Goal: Task Accomplishment & Management: Complete application form

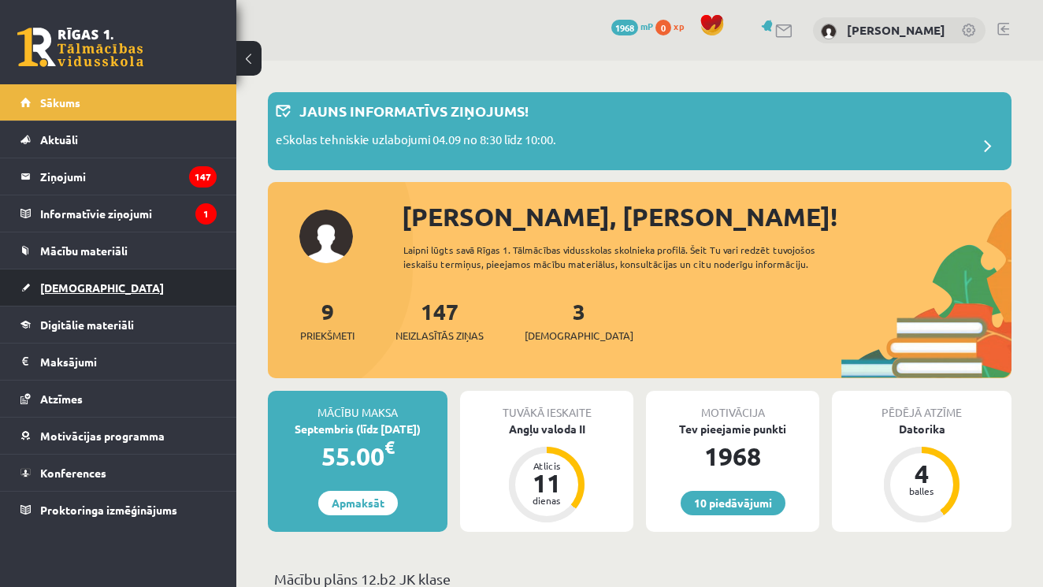
click at [69, 282] on span "[DEMOGRAPHIC_DATA]" at bounding box center [102, 287] width 124 height 14
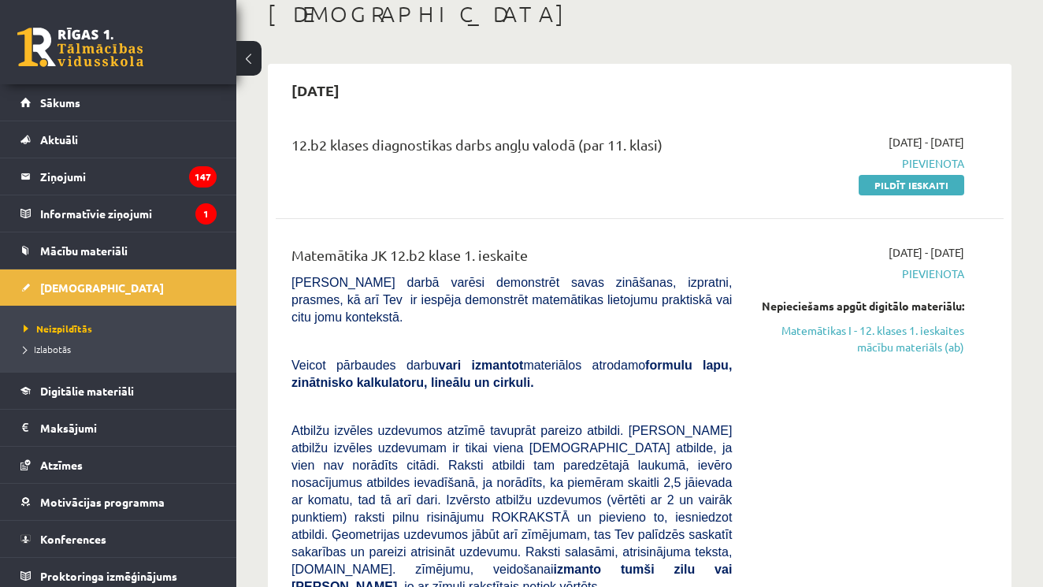
scroll to position [87, 0]
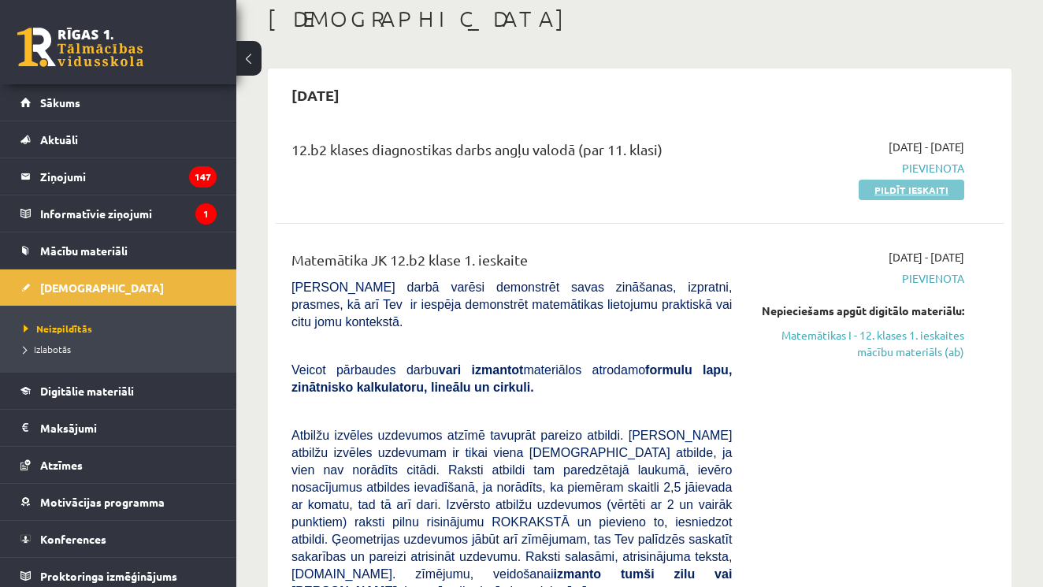
click at [891, 191] on link "Pildīt ieskaiti" at bounding box center [912, 190] width 106 height 20
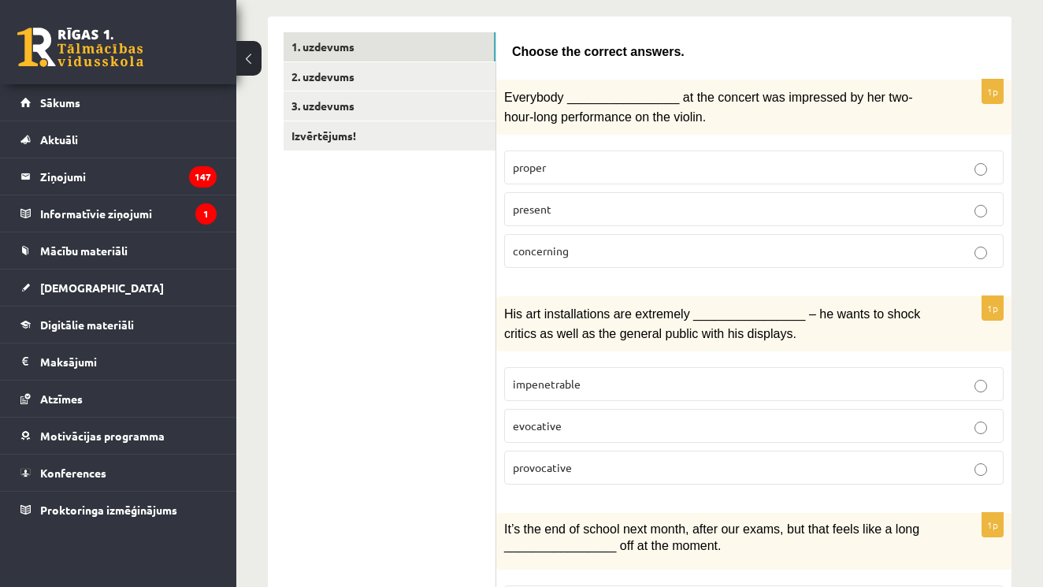
scroll to position [245, 0]
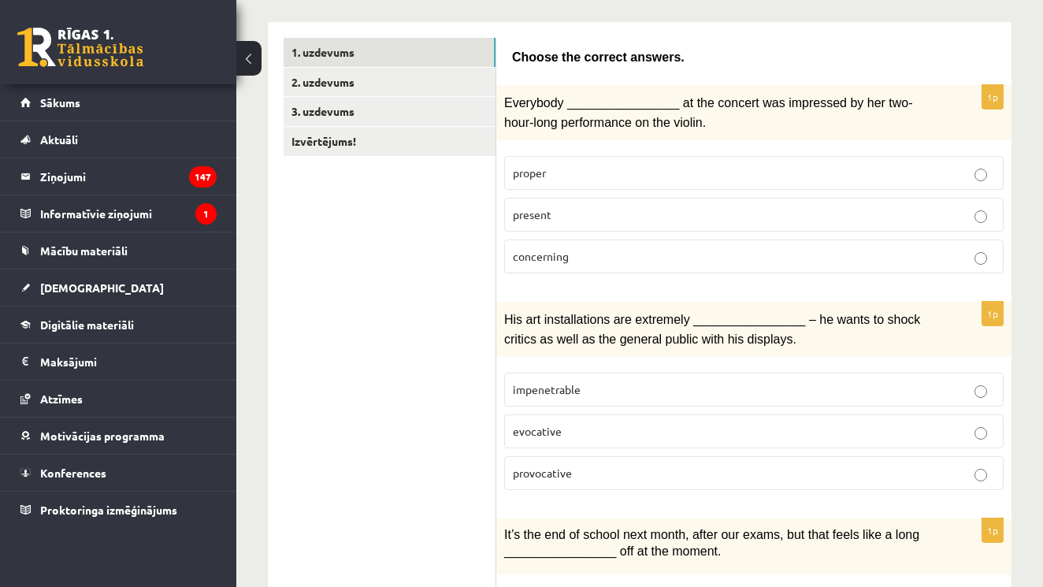
click at [748, 198] on label "present" at bounding box center [753, 215] width 499 height 34
click at [661, 477] on label "provocative" at bounding box center [753, 473] width 499 height 34
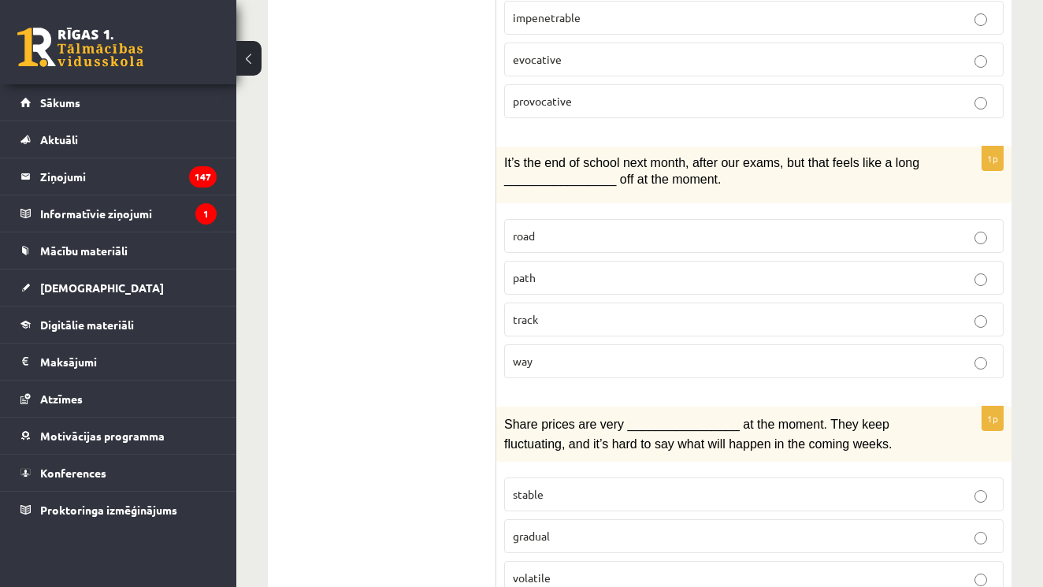
scroll to position [619, 0]
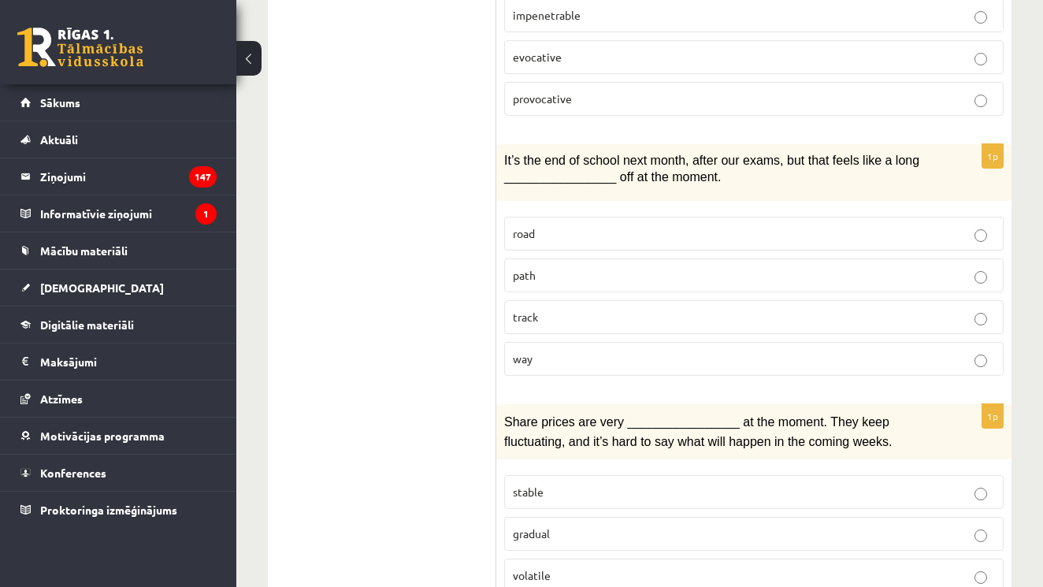
click at [681, 364] on label "way" at bounding box center [753, 359] width 499 height 34
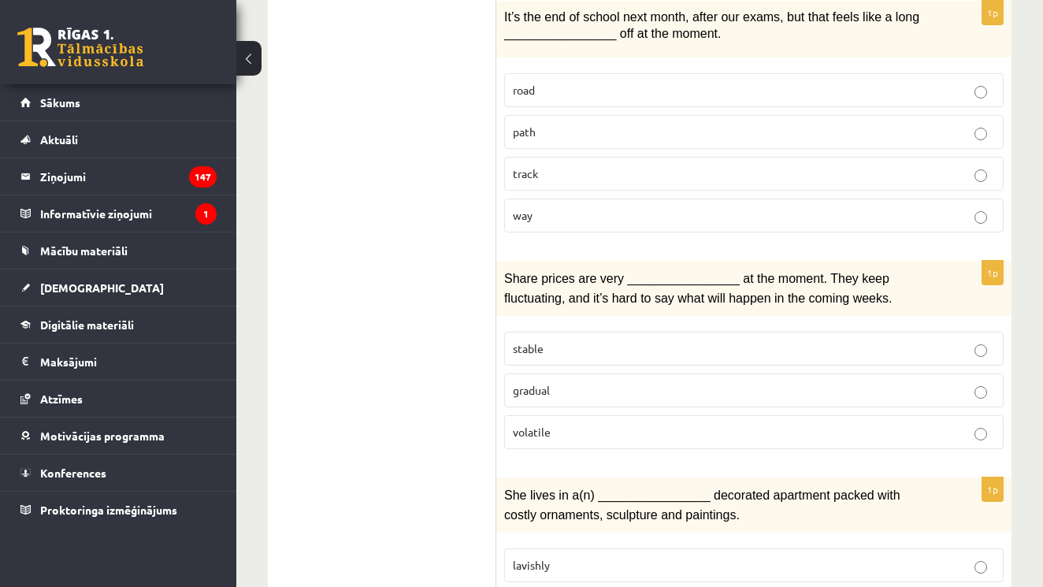
scroll to position [763, 0]
click at [643, 428] on p "volatile" at bounding box center [754, 431] width 482 height 17
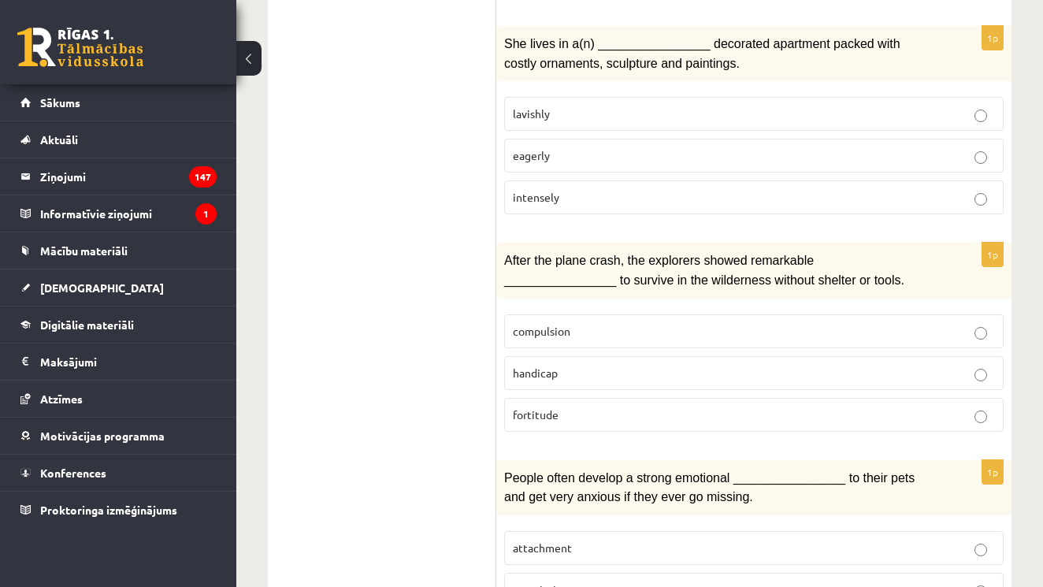
scroll to position [1212, 0]
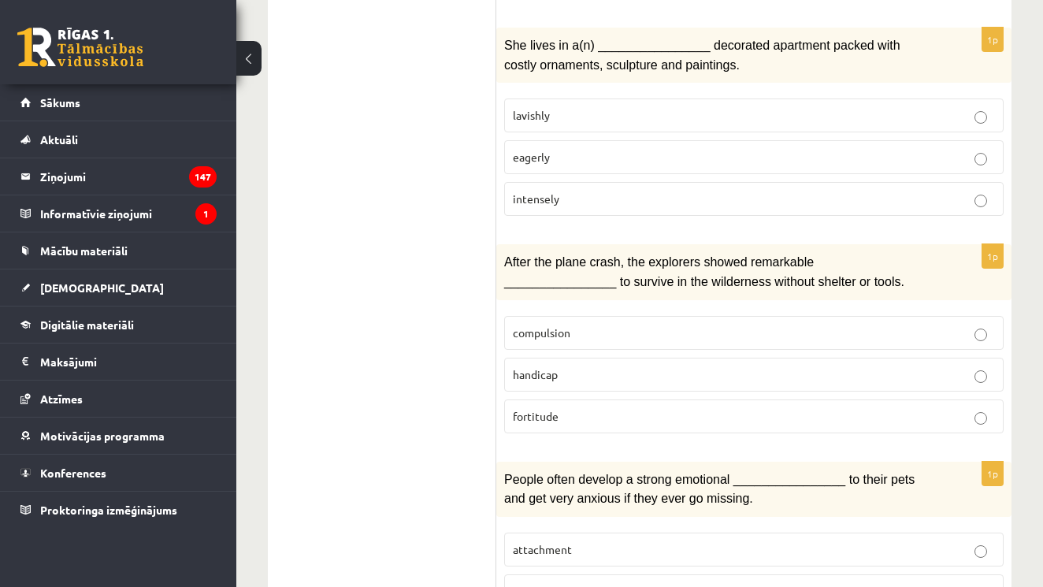
click at [652, 115] on label "lavishly" at bounding box center [753, 115] width 499 height 34
click at [605, 410] on p "fortitude" at bounding box center [754, 416] width 482 height 17
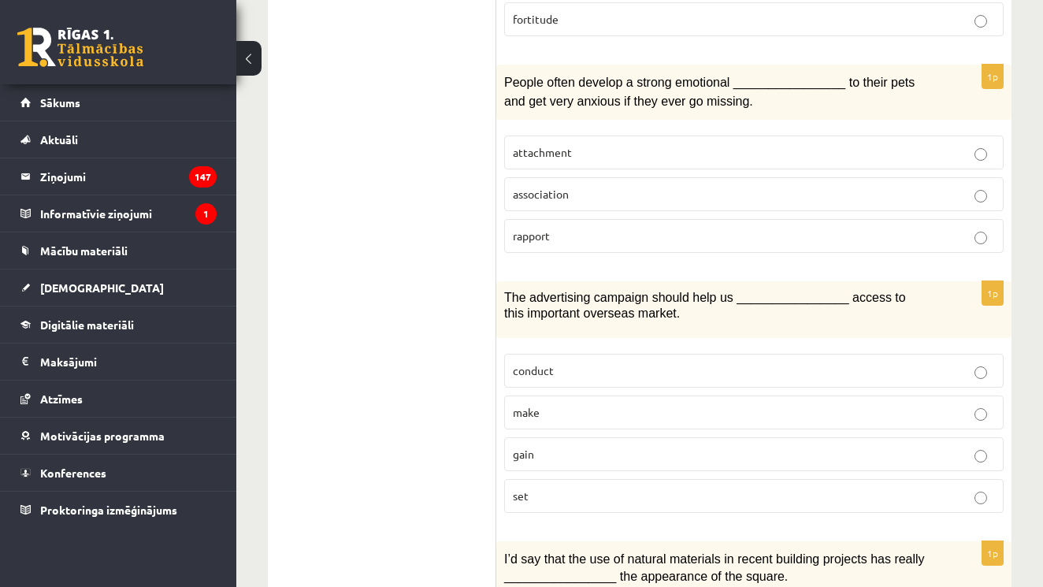
scroll to position [1608, 0]
click at [937, 150] on label "attachment" at bounding box center [753, 154] width 499 height 34
click at [690, 447] on p "gain" at bounding box center [754, 455] width 482 height 17
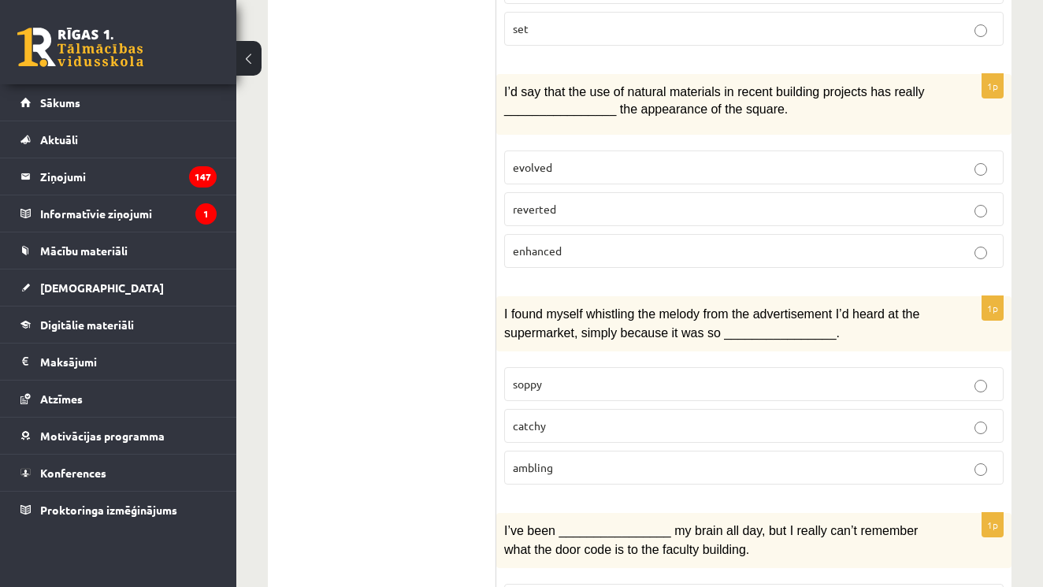
scroll to position [2071, 0]
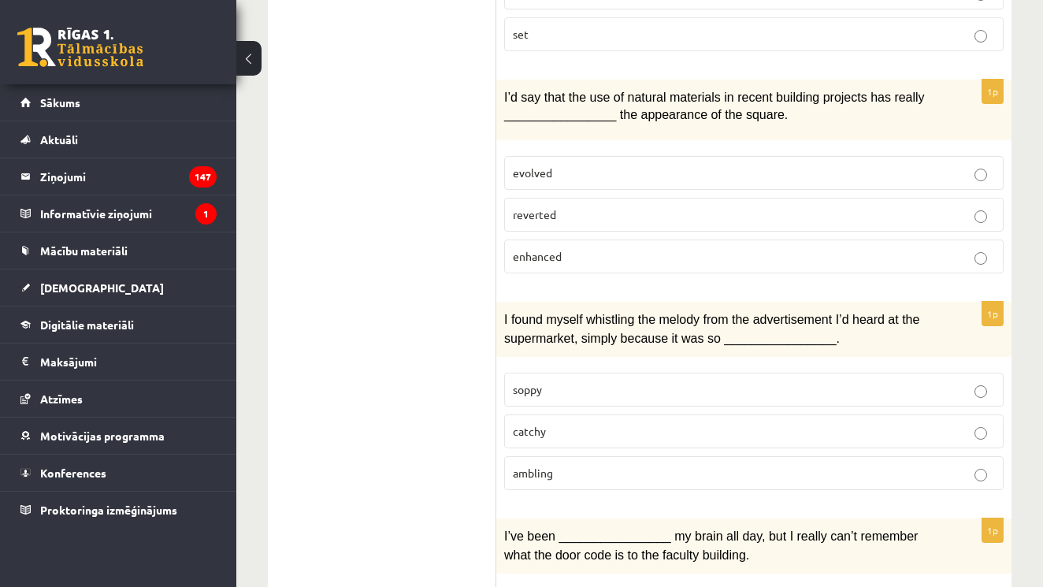
click at [641, 248] on p "enhanced" at bounding box center [754, 256] width 482 height 17
click at [662, 423] on p "catchy" at bounding box center [754, 431] width 482 height 17
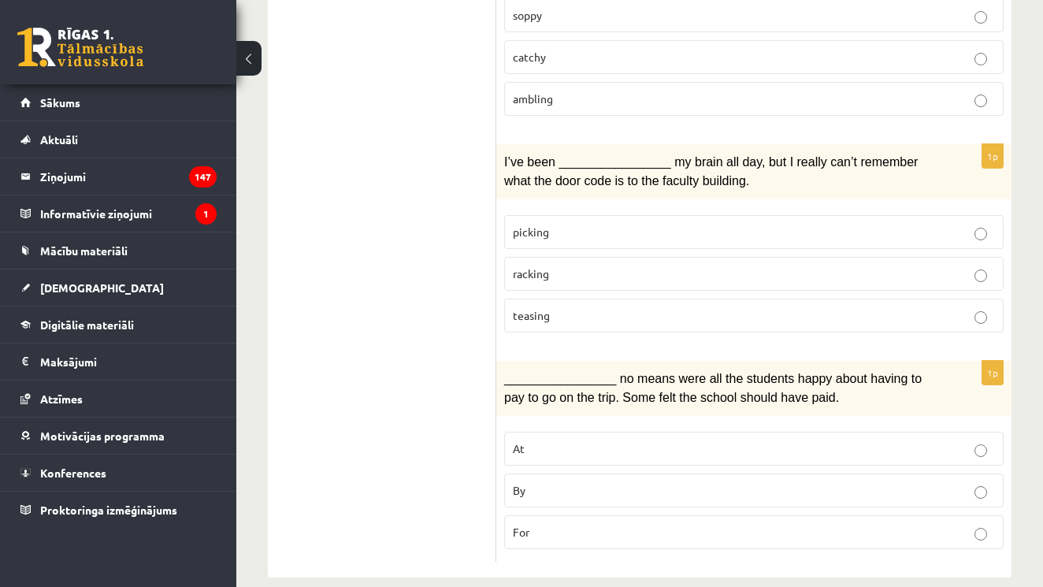
scroll to position [2443, 0]
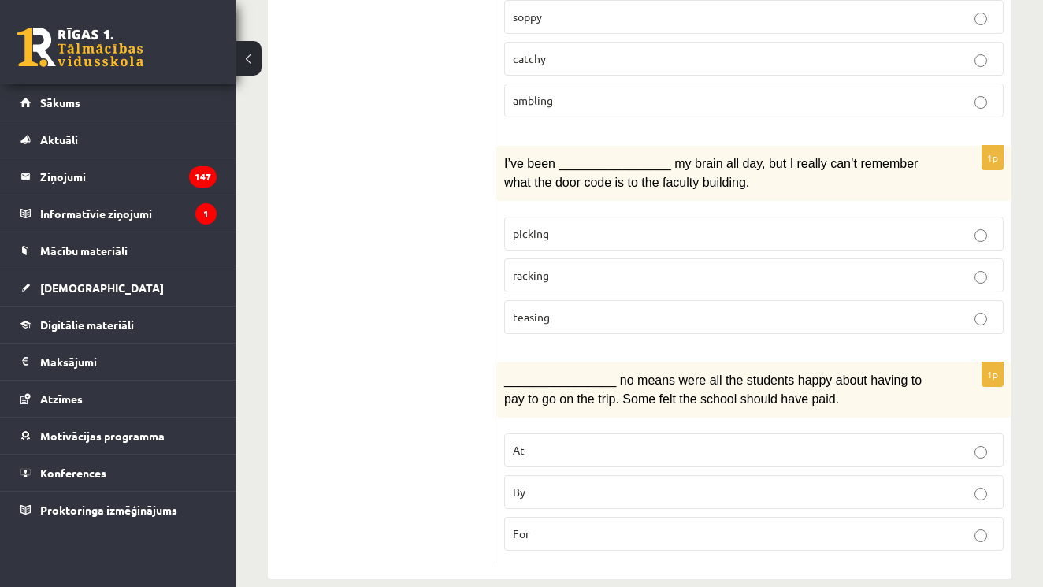
click at [653, 264] on label "racking" at bounding box center [753, 275] width 499 height 34
click at [587, 484] on p "By" at bounding box center [754, 492] width 482 height 17
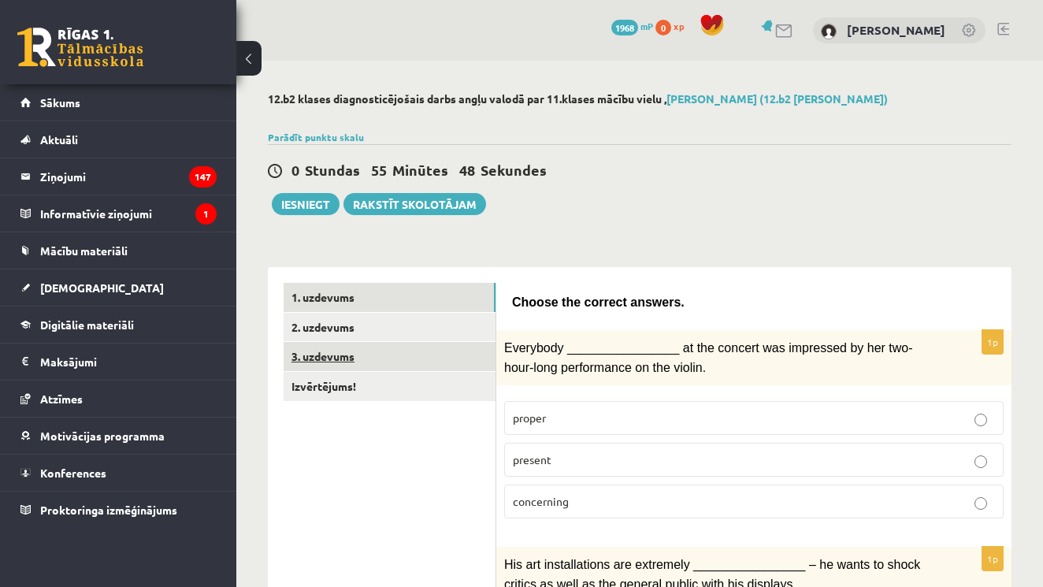
scroll to position [0, 0]
click at [425, 310] on link "1. uzdevums" at bounding box center [390, 297] width 212 height 29
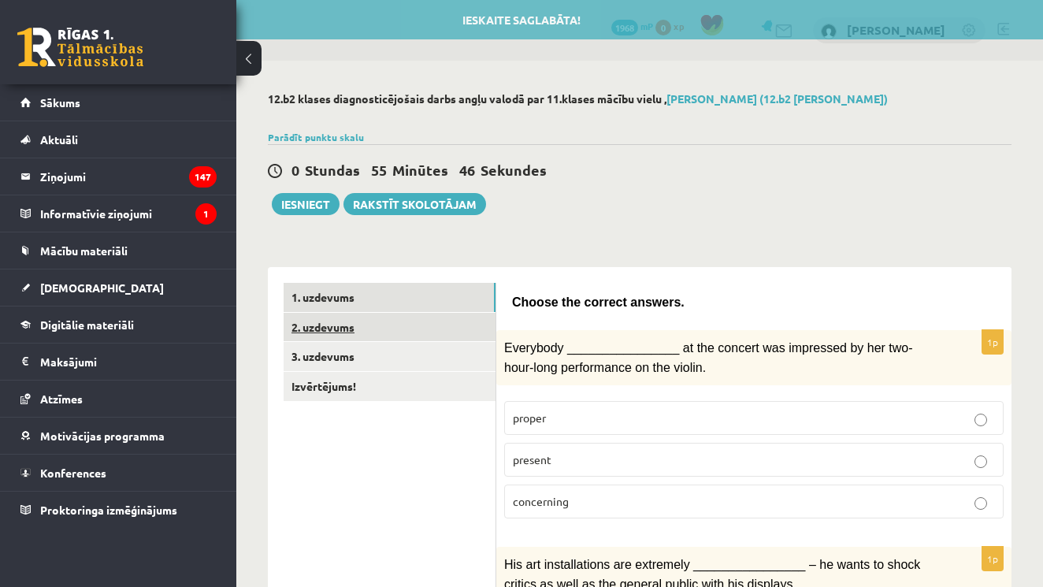
click at [426, 332] on link "2. uzdevums" at bounding box center [390, 327] width 212 height 29
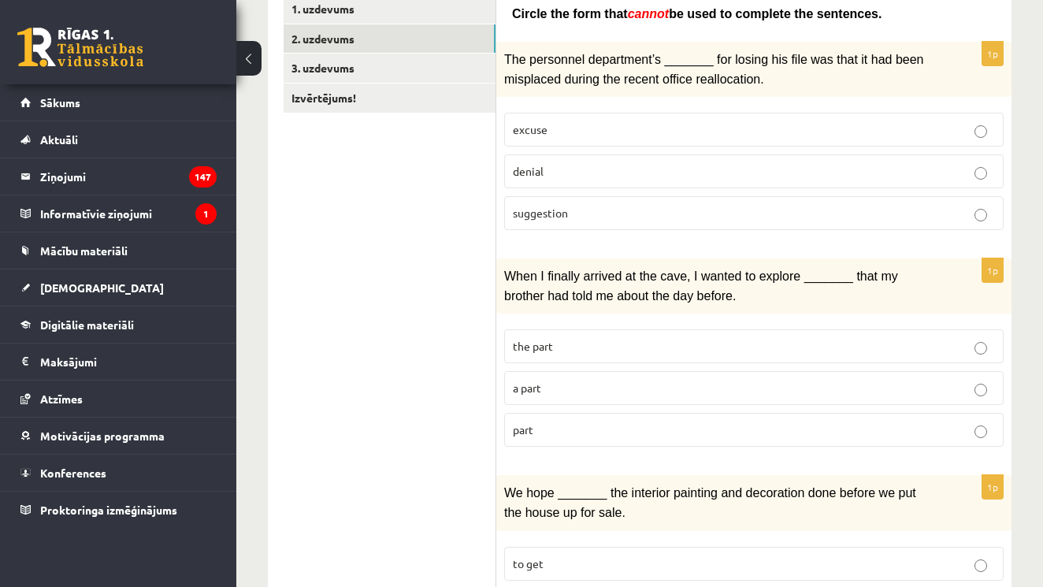
scroll to position [288, 0]
click at [599, 128] on p "excuse" at bounding box center [754, 129] width 482 height 17
click at [624, 341] on p "the part" at bounding box center [754, 346] width 482 height 17
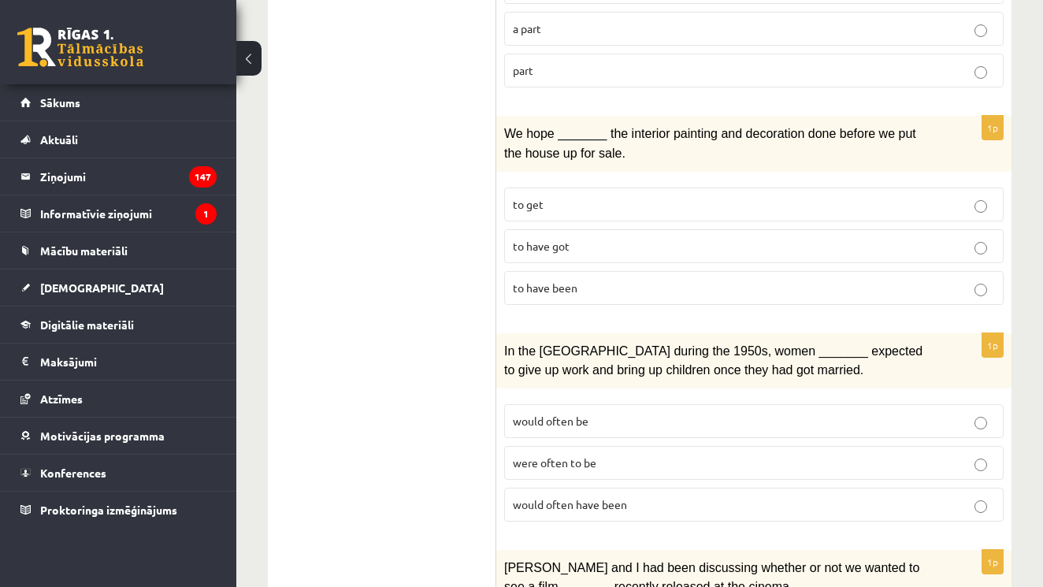
scroll to position [649, 0]
click at [922, 213] on fieldset "to get to have got to have been" at bounding box center [753, 243] width 499 height 130
click at [922, 206] on label "to get" at bounding box center [753, 203] width 499 height 34
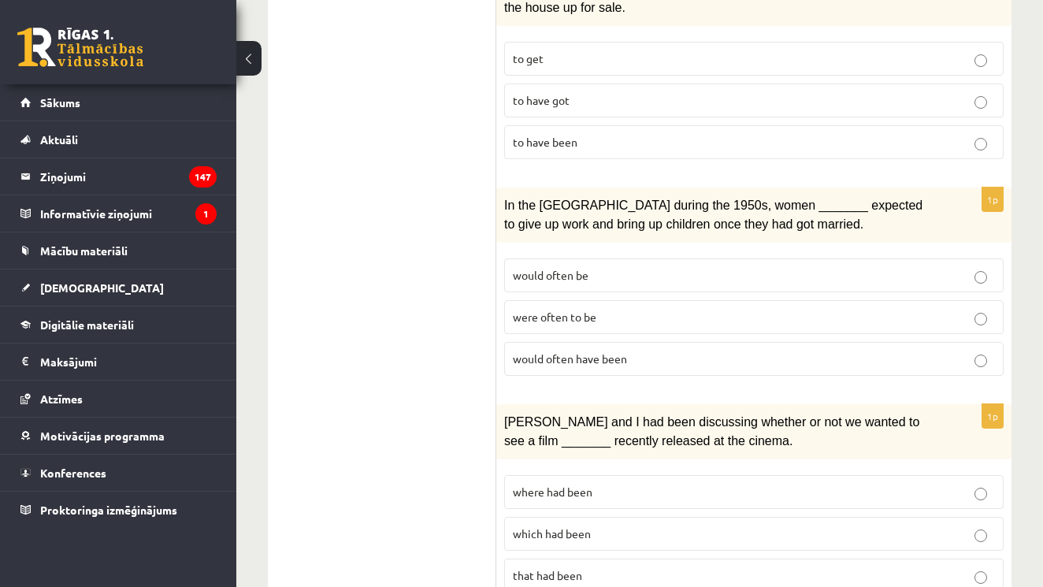
scroll to position [796, 0]
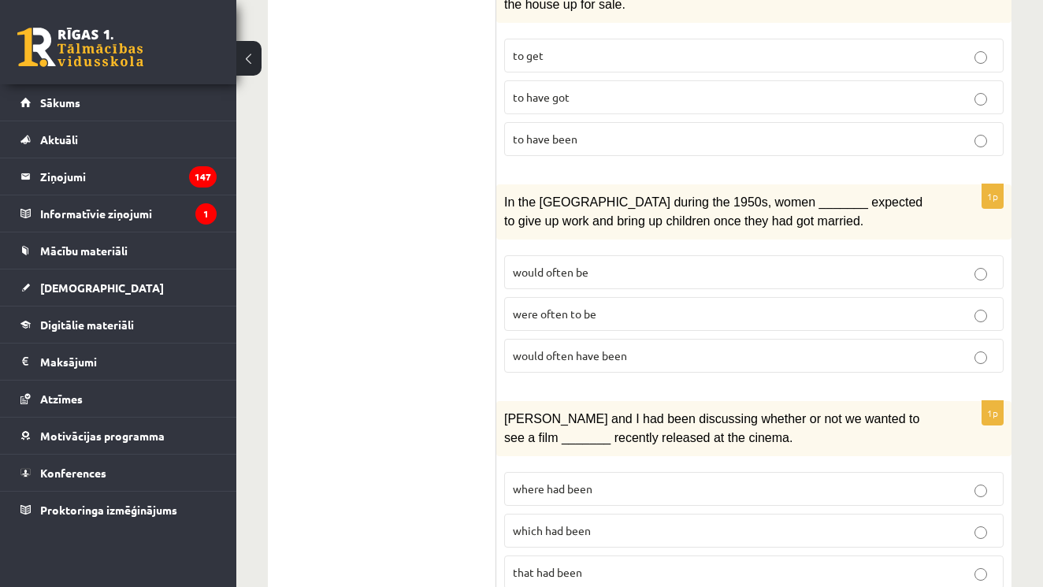
click at [762, 264] on p "would often be" at bounding box center [754, 272] width 482 height 17
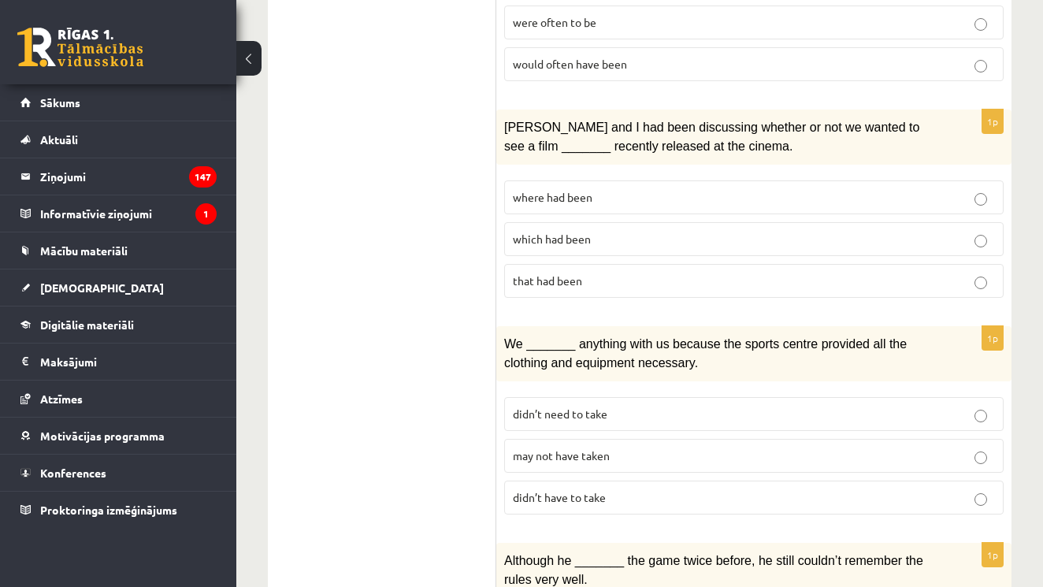
scroll to position [1092, 0]
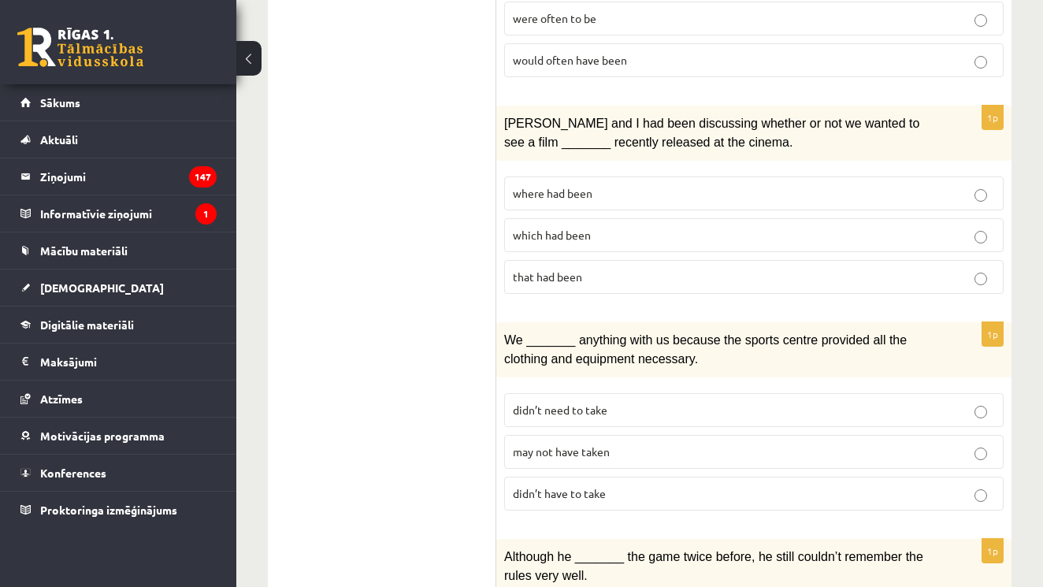
click at [896, 276] on label "that had been" at bounding box center [753, 277] width 499 height 34
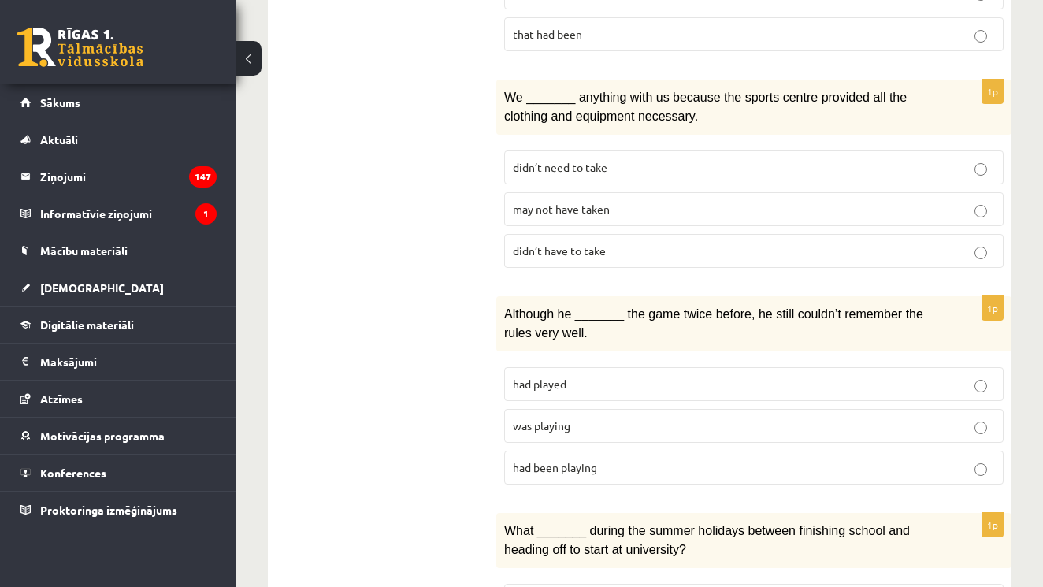
scroll to position [1313, 0]
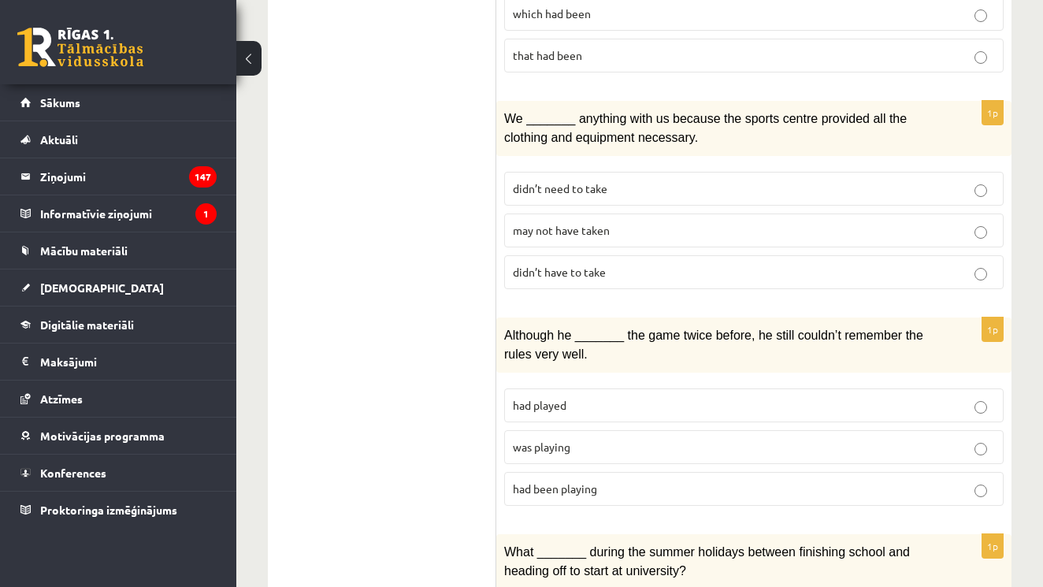
click at [725, 180] on p "didn’t need to take" at bounding box center [754, 188] width 482 height 17
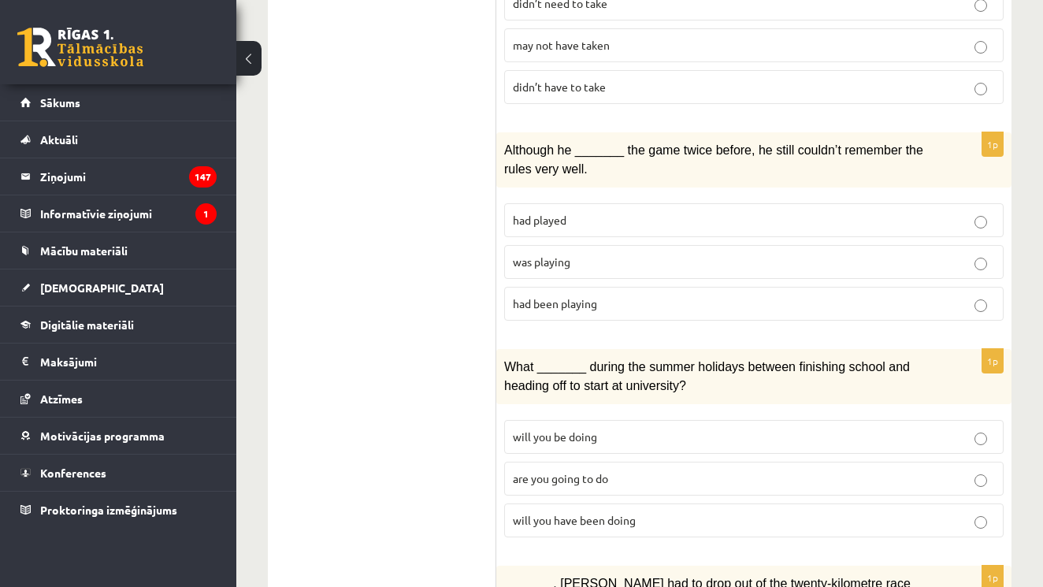
scroll to position [1489, 0]
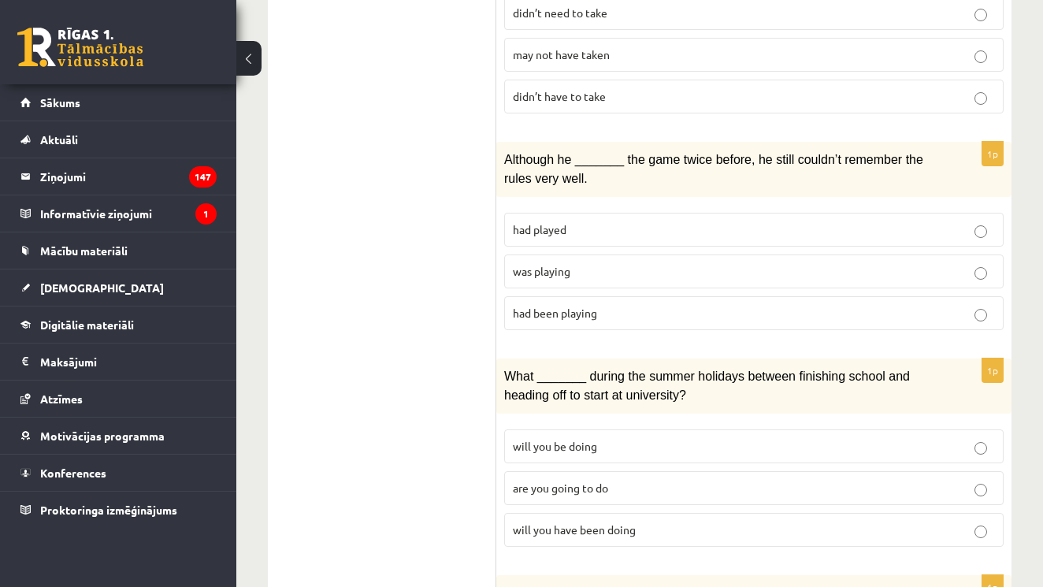
click at [775, 221] on p "had played" at bounding box center [754, 229] width 482 height 17
click at [713, 438] on p "will you be doing" at bounding box center [754, 446] width 482 height 17
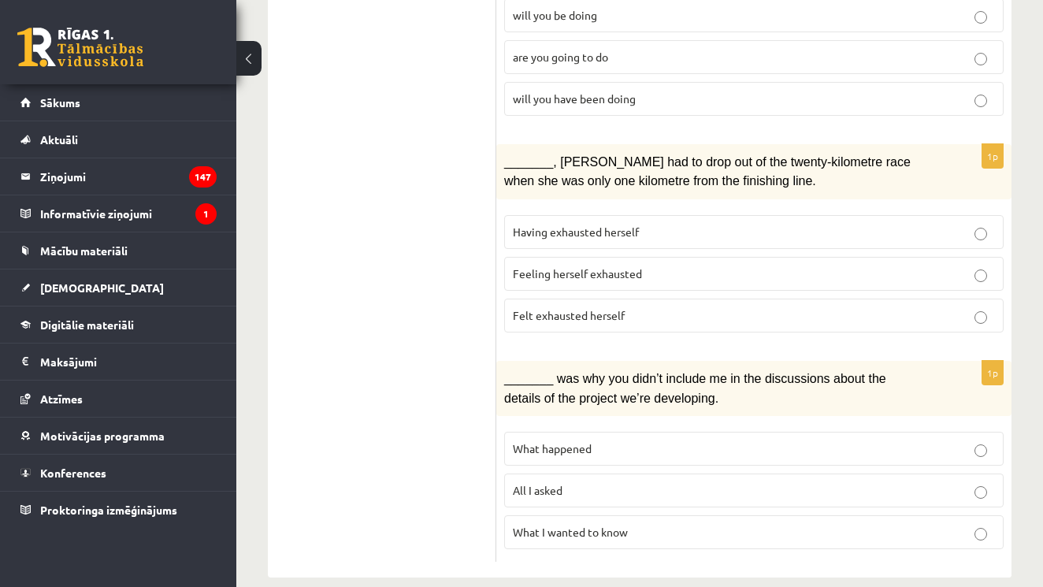
scroll to position [1919, 0]
click at [703, 224] on p "Having exhausted herself" at bounding box center [754, 232] width 482 height 17
click at [607, 525] on label "What I wanted to know" at bounding box center [753, 533] width 499 height 34
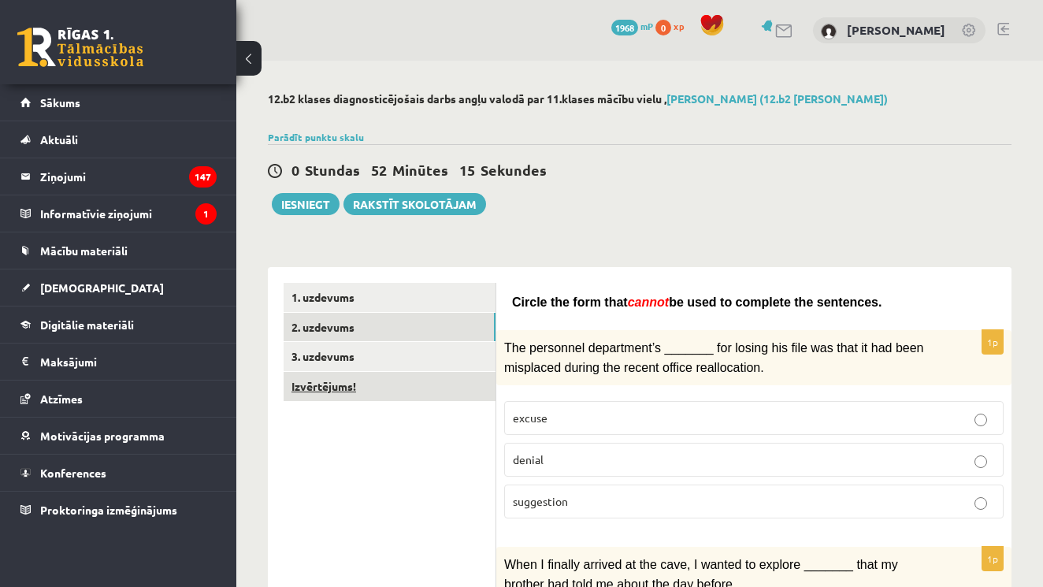
scroll to position [0, 0]
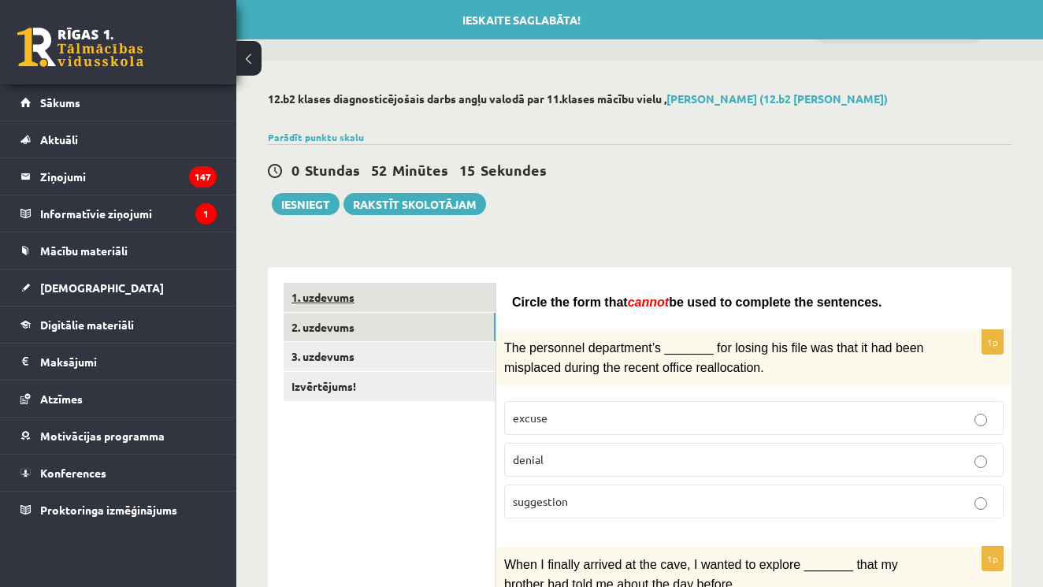
click at [421, 307] on link "1. uzdevums" at bounding box center [390, 297] width 212 height 29
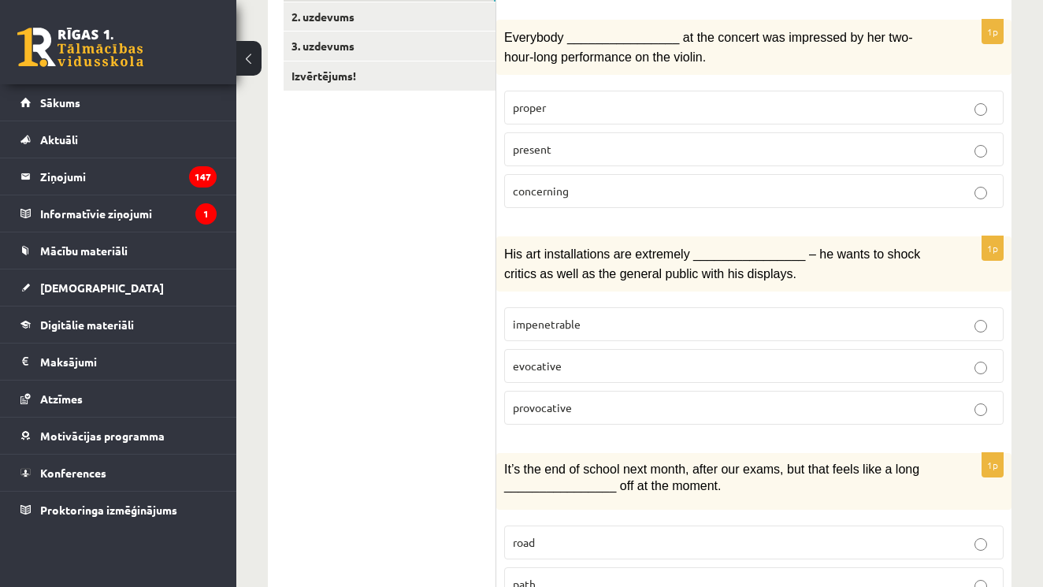
scroll to position [15, 0]
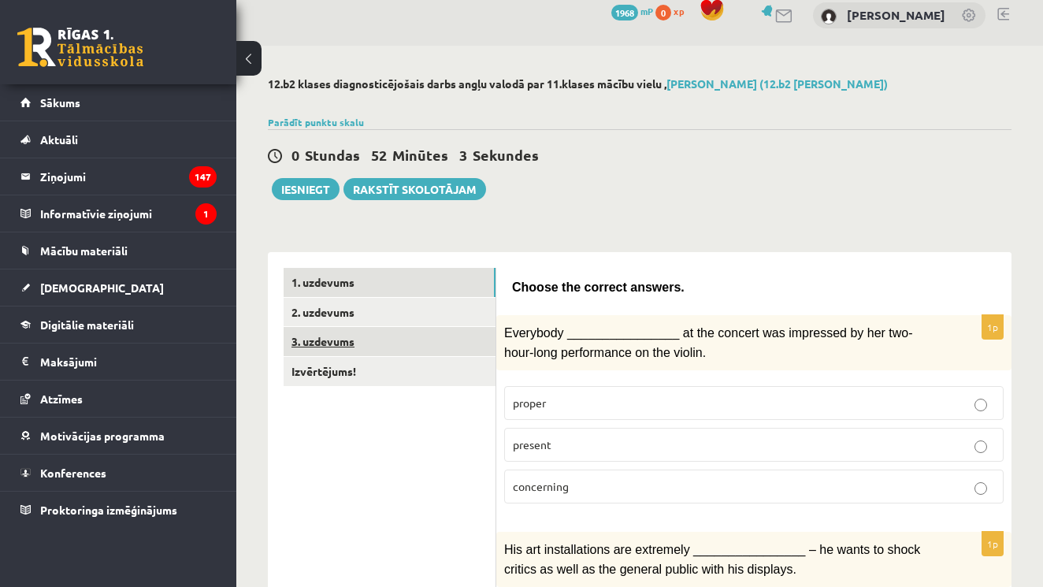
click at [394, 346] on link "3. uzdevums" at bounding box center [390, 341] width 212 height 29
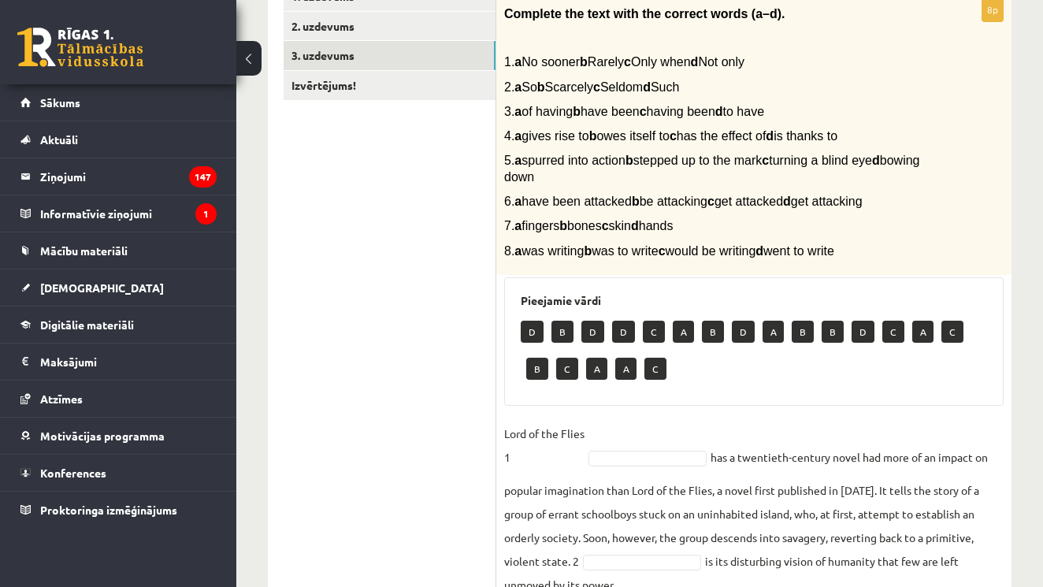
scroll to position [299, 0]
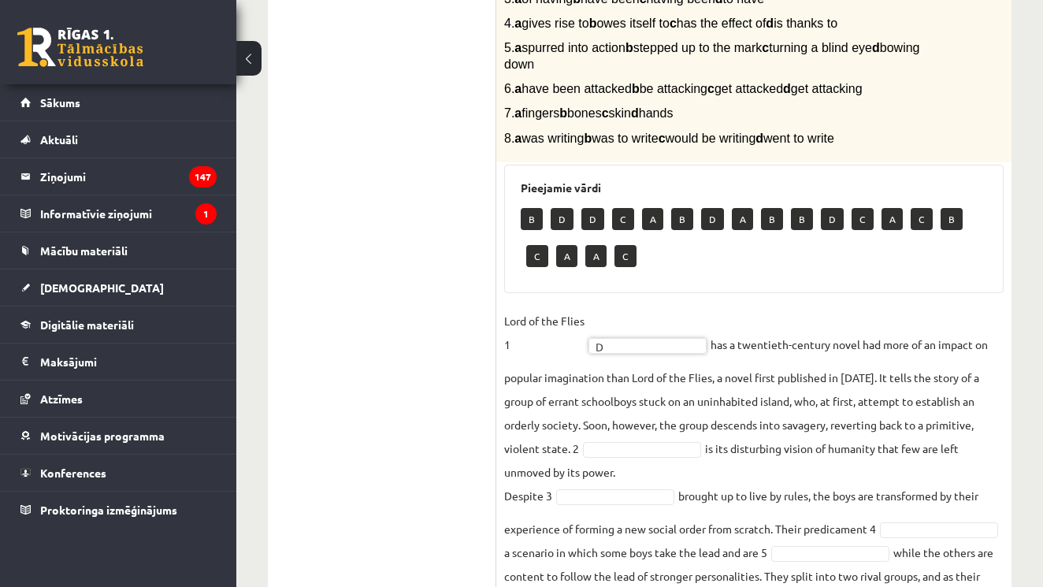
scroll to position [411, 0]
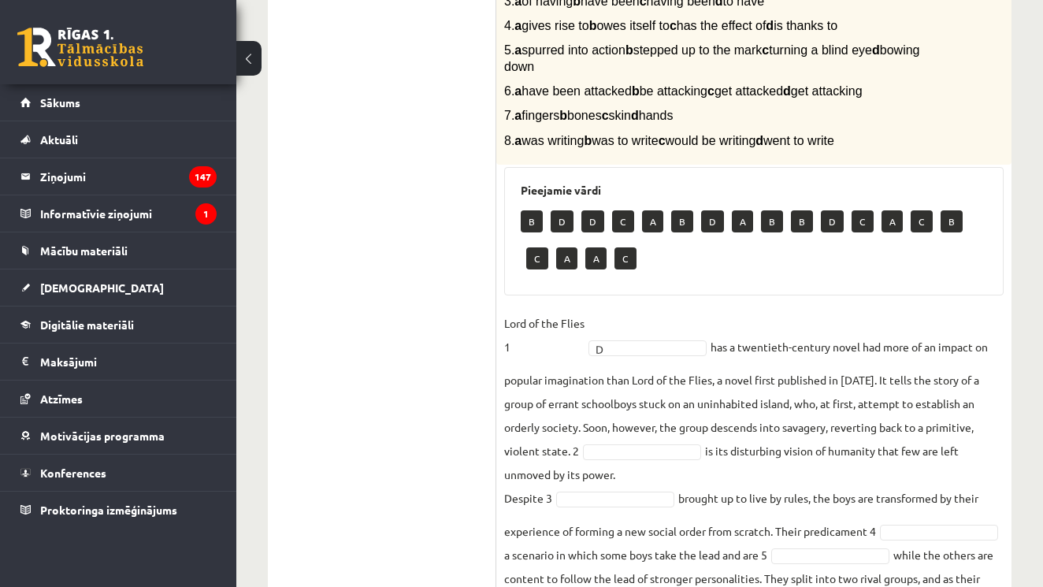
click at [654, 469] on fieldset "Lord of the Flies 1 D * has a twentieth-century novel had more of an impact on …" at bounding box center [753, 538] width 499 height 454
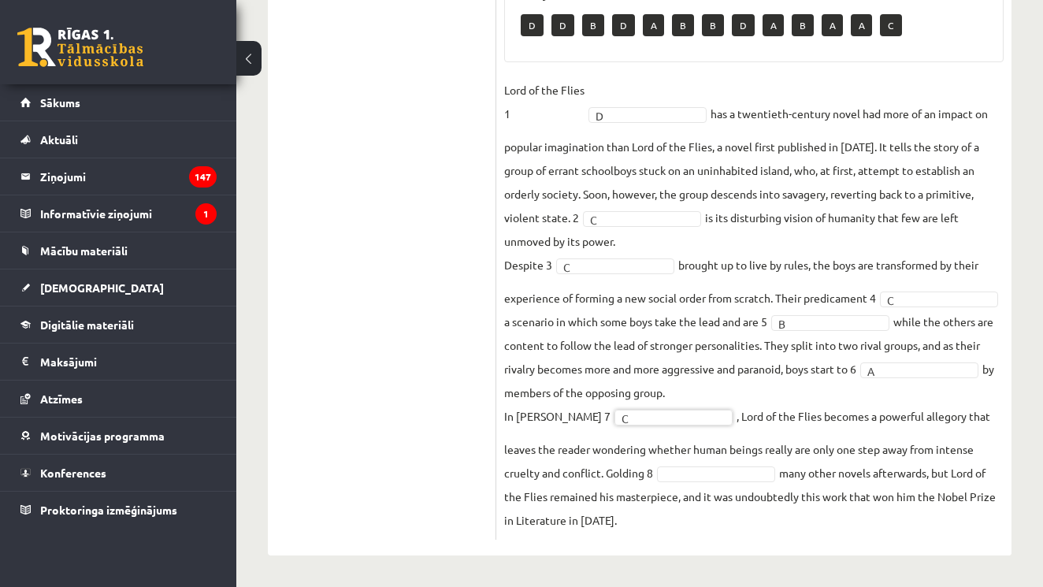
scroll to position [618, 0]
click at [685, 481] on fieldset "Lord of the Flies 1 D * has a twentieth-century novel had more of an impact on …" at bounding box center [753, 305] width 499 height 454
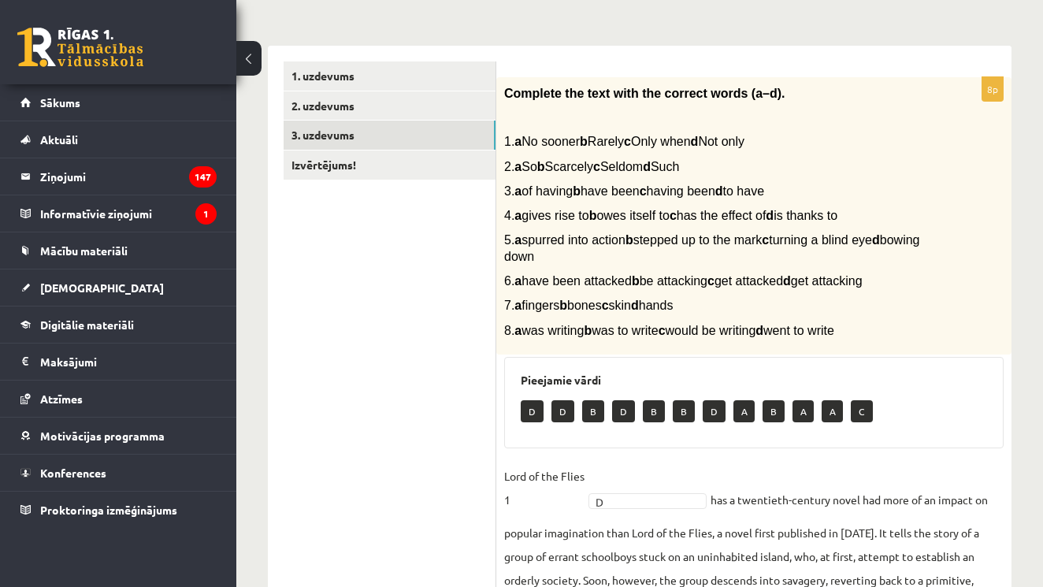
scroll to position [210, 0]
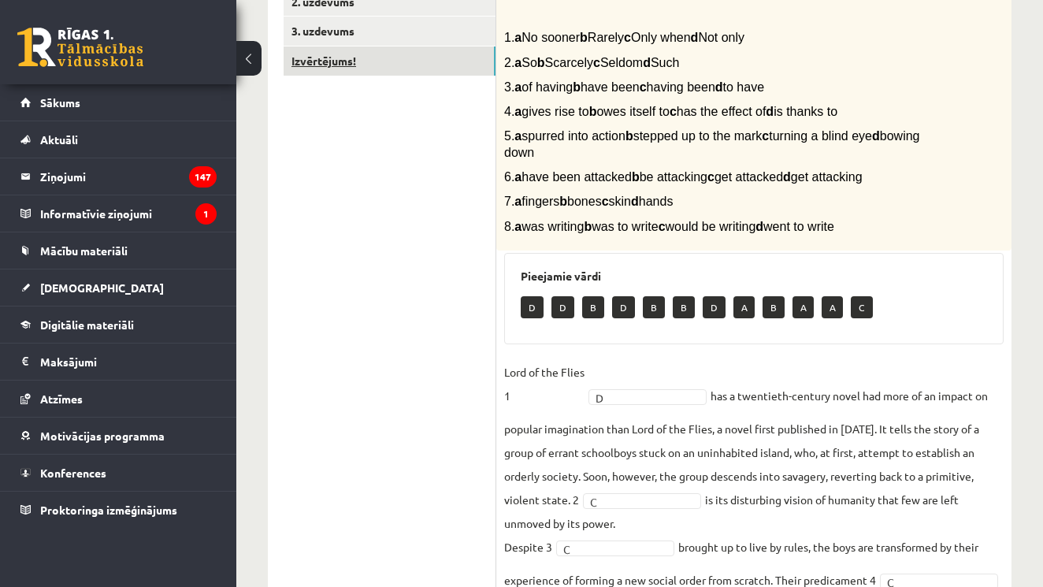
click at [443, 69] on link "Izvērtējums!" at bounding box center [390, 60] width 212 height 29
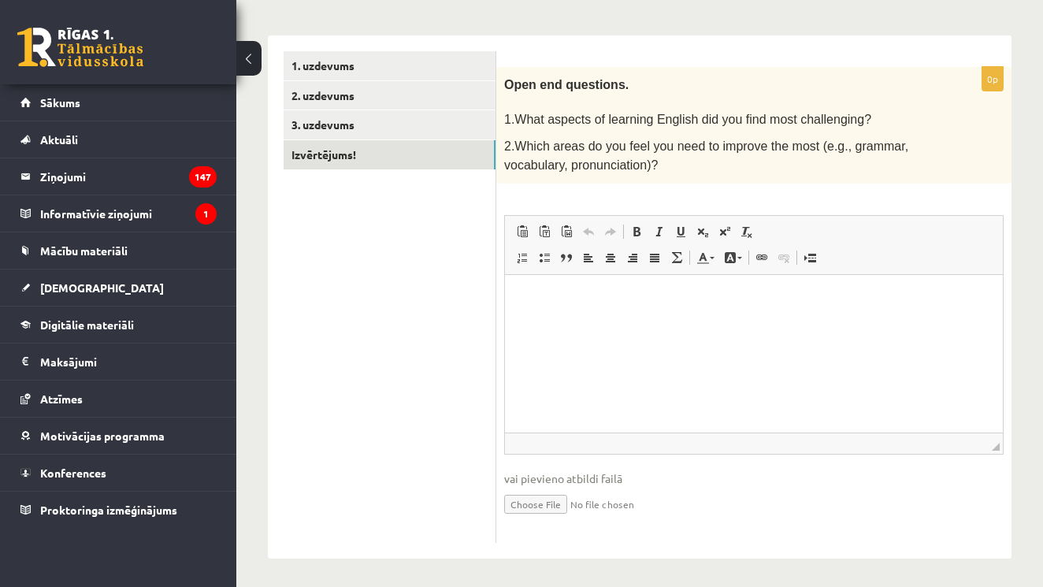
scroll to position [231, 0]
click at [433, 123] on link "3. uzdevums" at bounding box center [390, 125] width 212 height 29
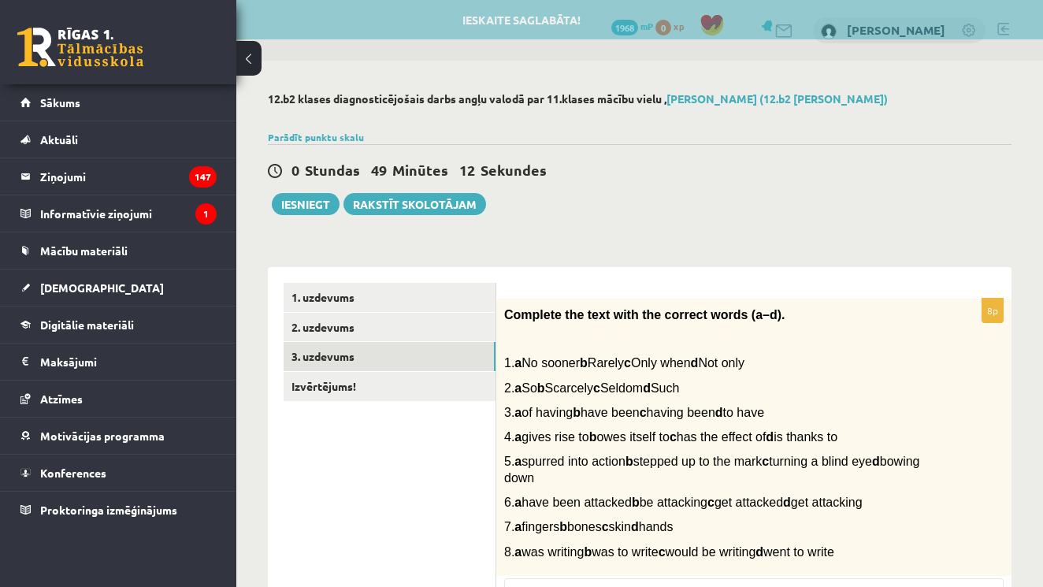
scroll to position [0, 0]
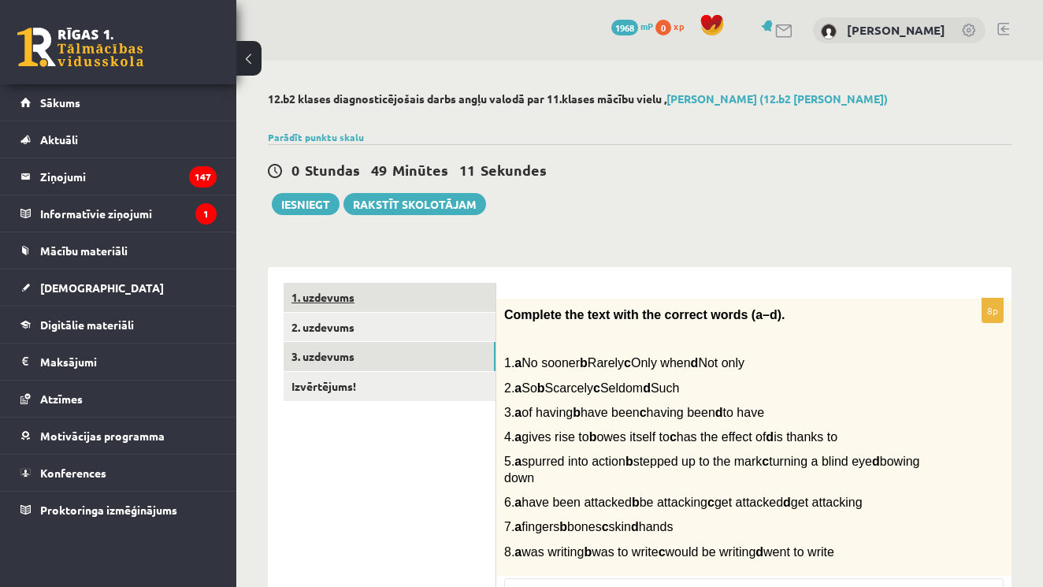
click at [349, 287] on link "1. uzdevums" at bounding box center [390, 297] width 212 height 29
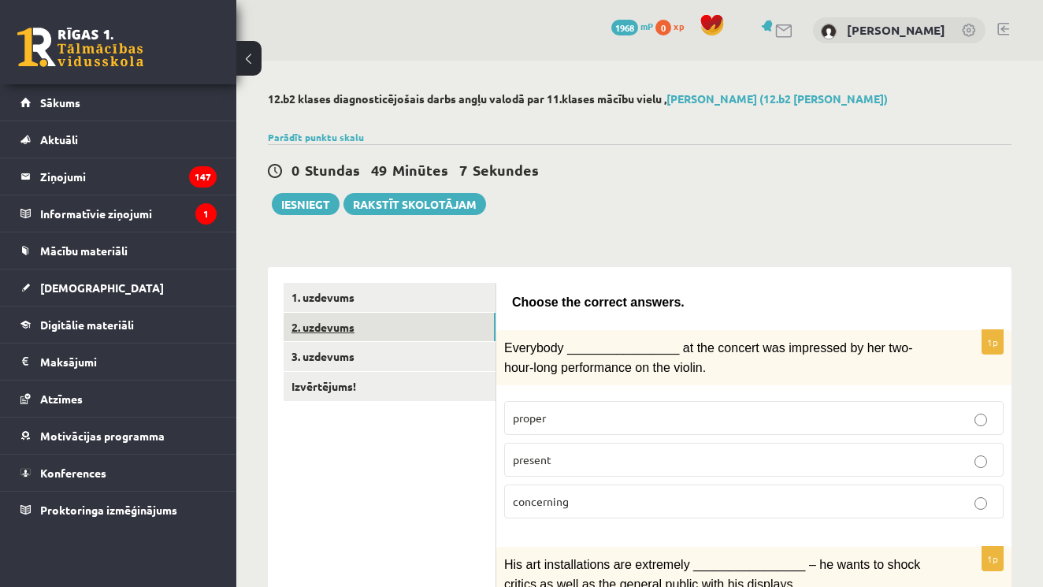
click at [436, 325] on link "2. uzdevums" at bounding box center [390, 327] width 212 height 29
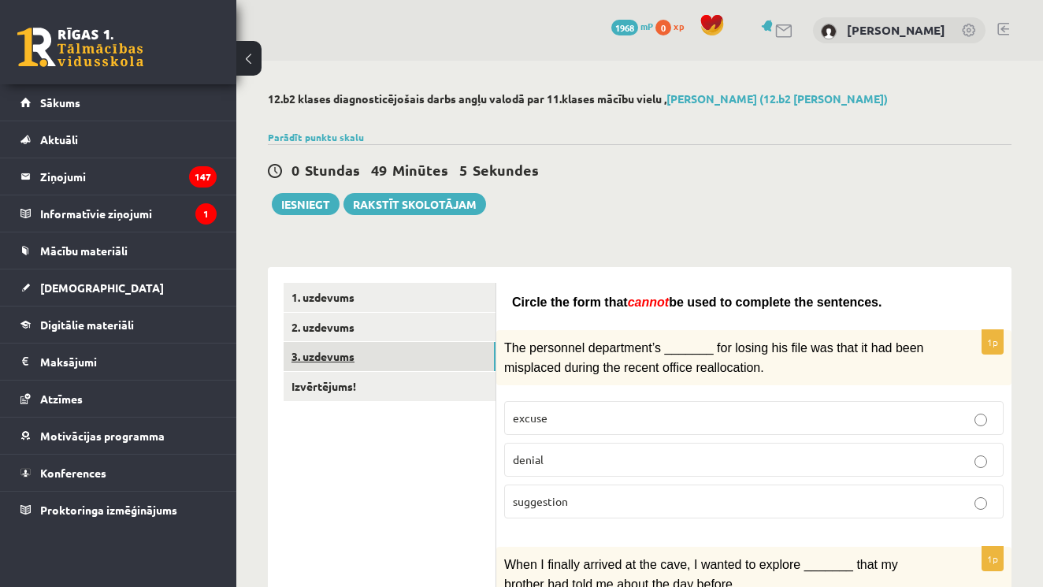
click at [451, 360] on link "3. uzdevums" at bounding box center [390, 356] width 212 height 29
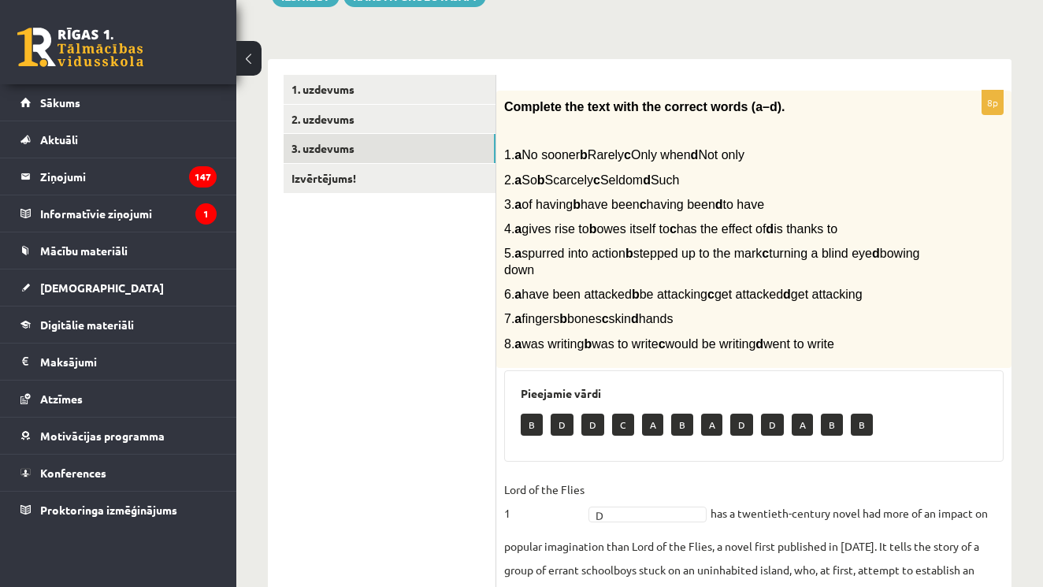
scroll to position [87, 0]
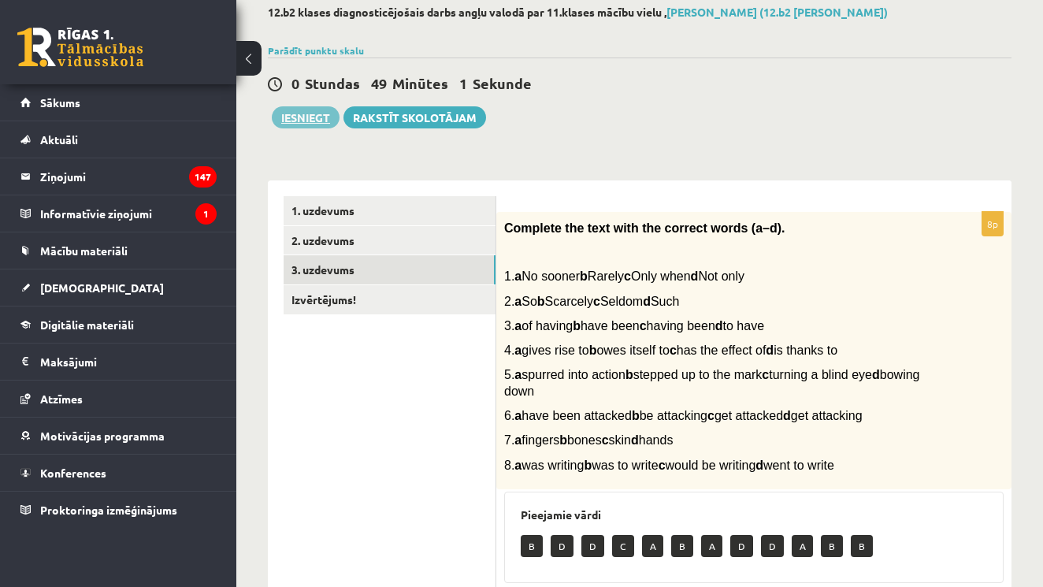
click at [315, 115] on button "Iesniegt" at bounding box center [306, 117] width 68 height 22
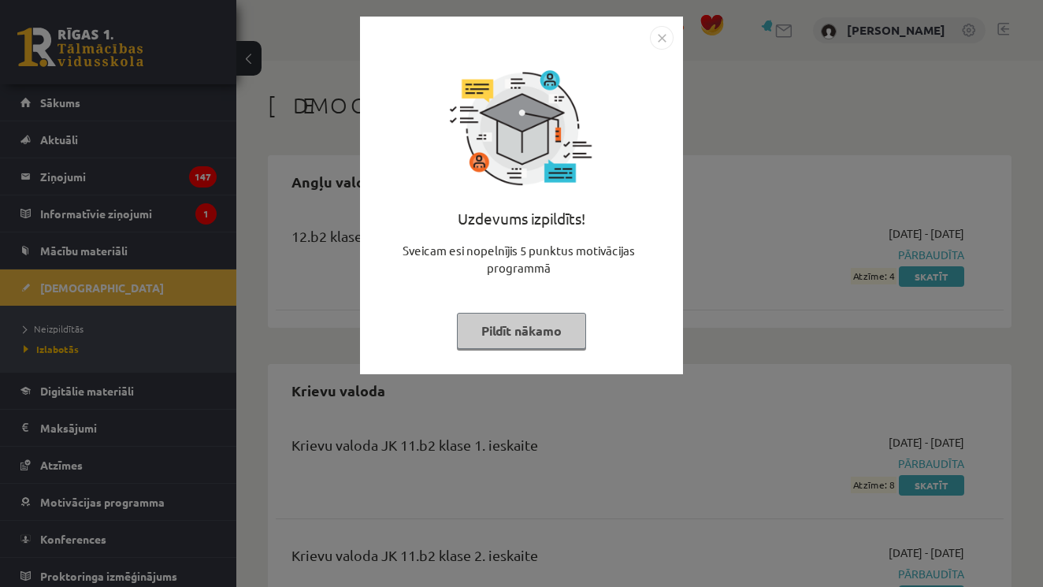
click at [661, 33] on img "Close" at bounding box center [662, 38] width 24 height 24
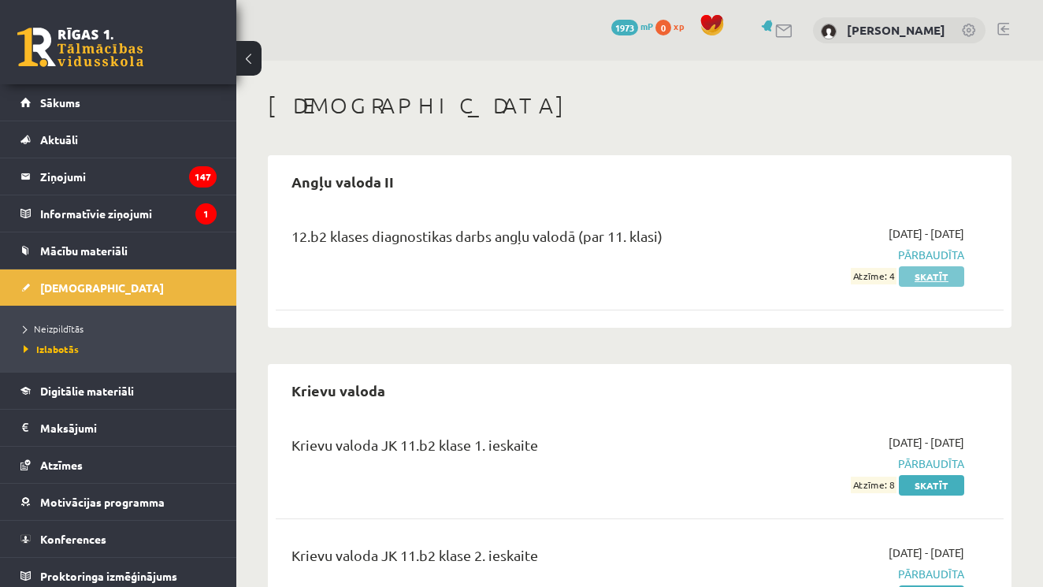
click at [935, 269] on link "Skatīt" at bounding box center [931, 276] width 65 height 20
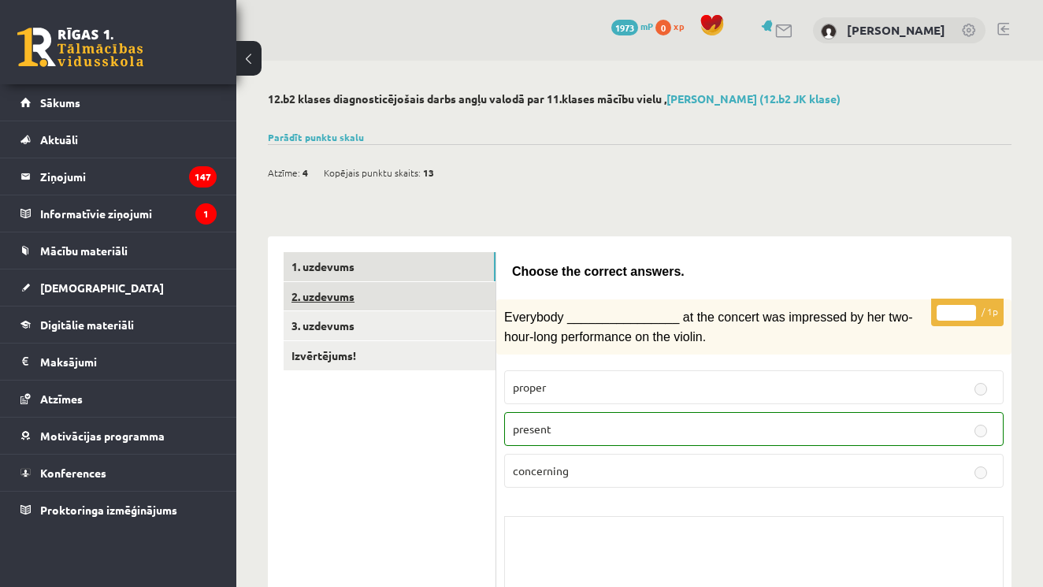
click at [379, 300] on link "2. uzdevums" at bounding box center [390, 296] width 212 height 29
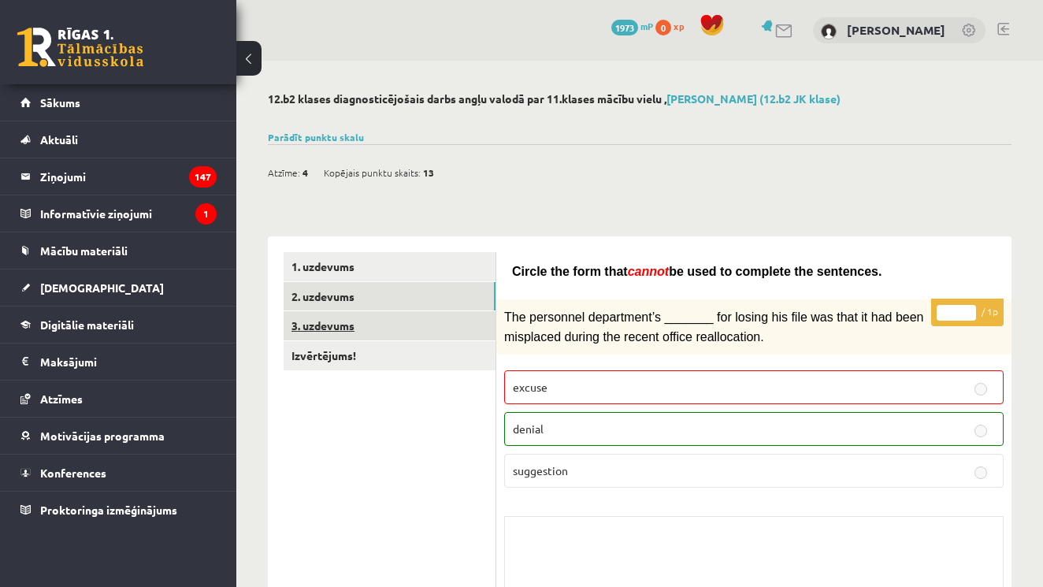
click at [378, 313] on link "3. uzdevums" at bounding box center [390, 325] width 212 height 29
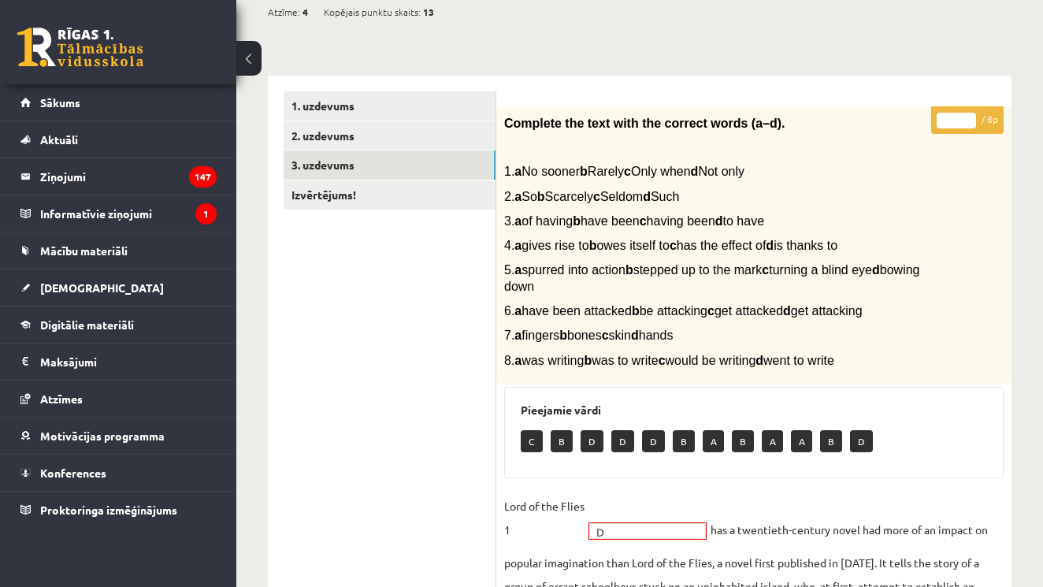
scroll to position [164, 0]
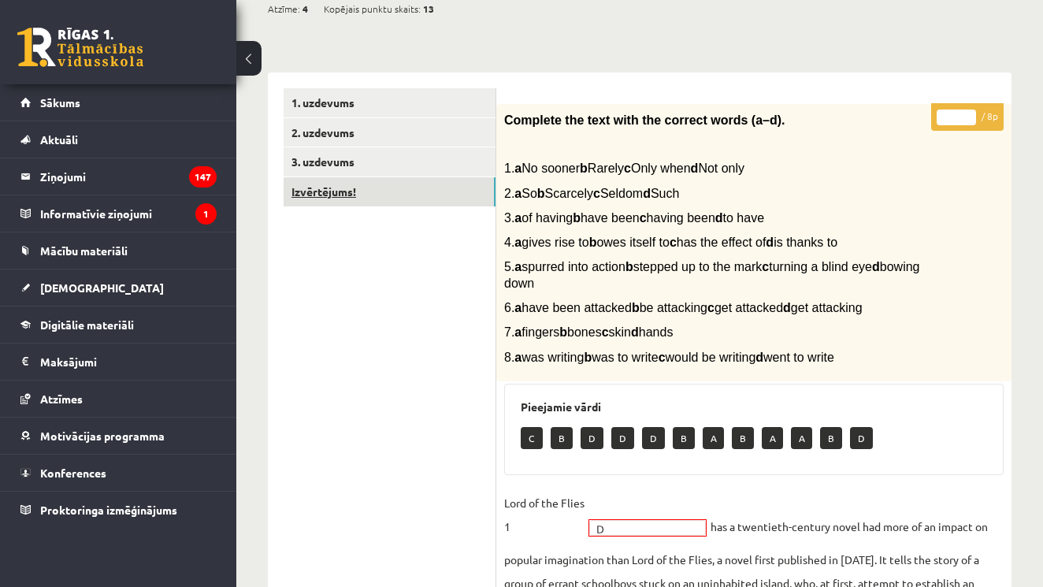
click at [458, 197] on link "Izvērtējums!" at bounding box center [390, 191] width 212 height 29
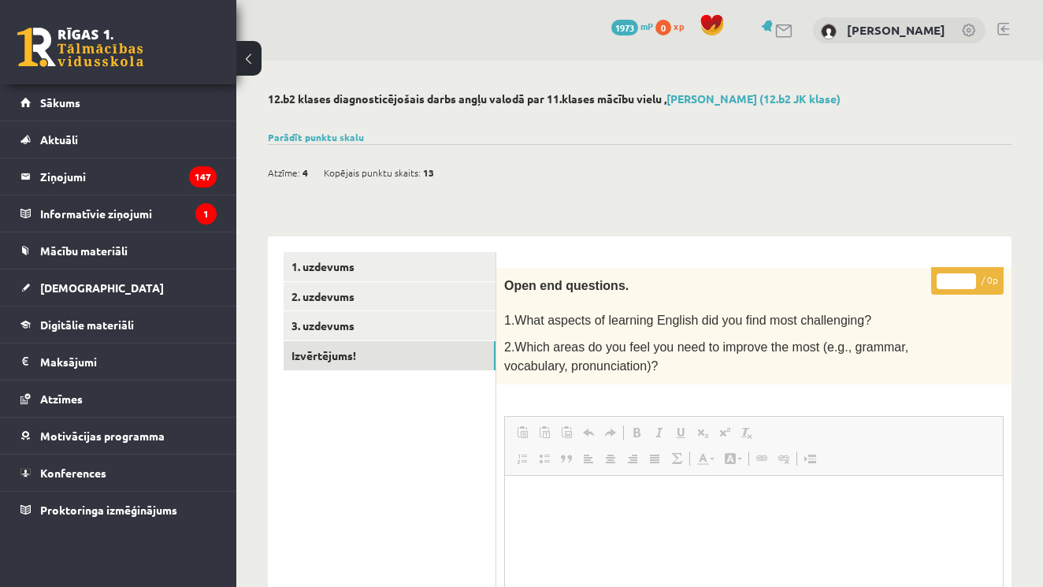
scroll to position [0, 0]
click at [74, 286] on span "[DEMOGRAPHIC_DATA]" at bounding box center [102, 287] width 124 height 14
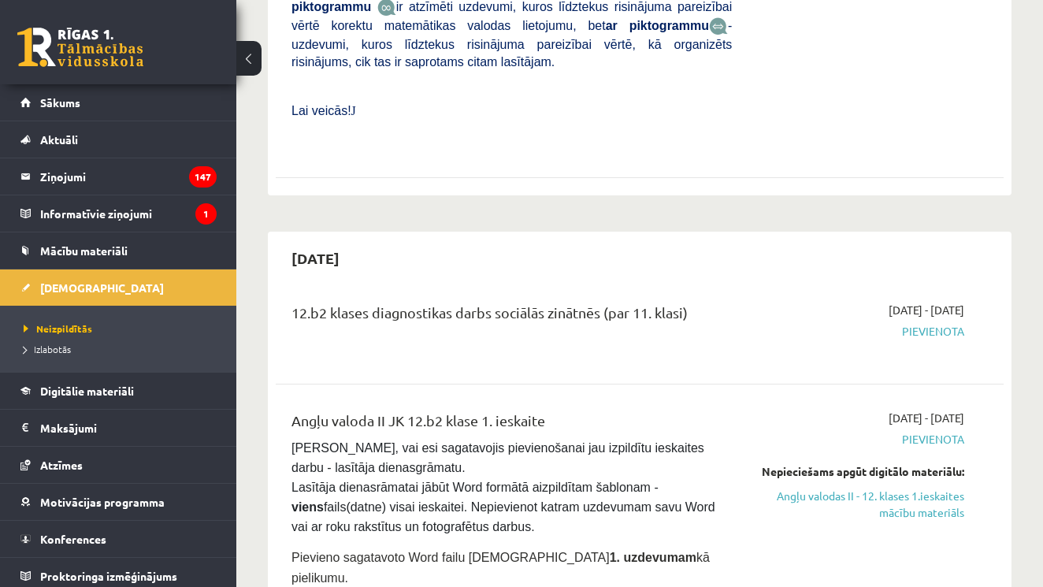
scroll to position [726, 0]
click at [80, 285] on span "[DEMOGRAPHIC_DATA]" at bounding box center [102, 287] width 124 height 14
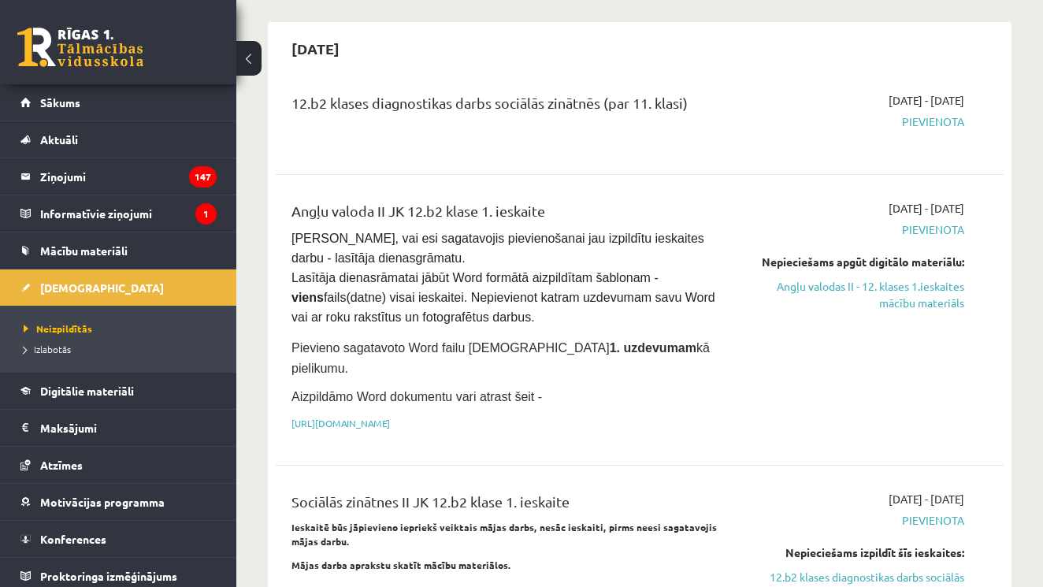
scroll to position [933, 0]
